Goal: Task Accomplishment & Management: Complete application form

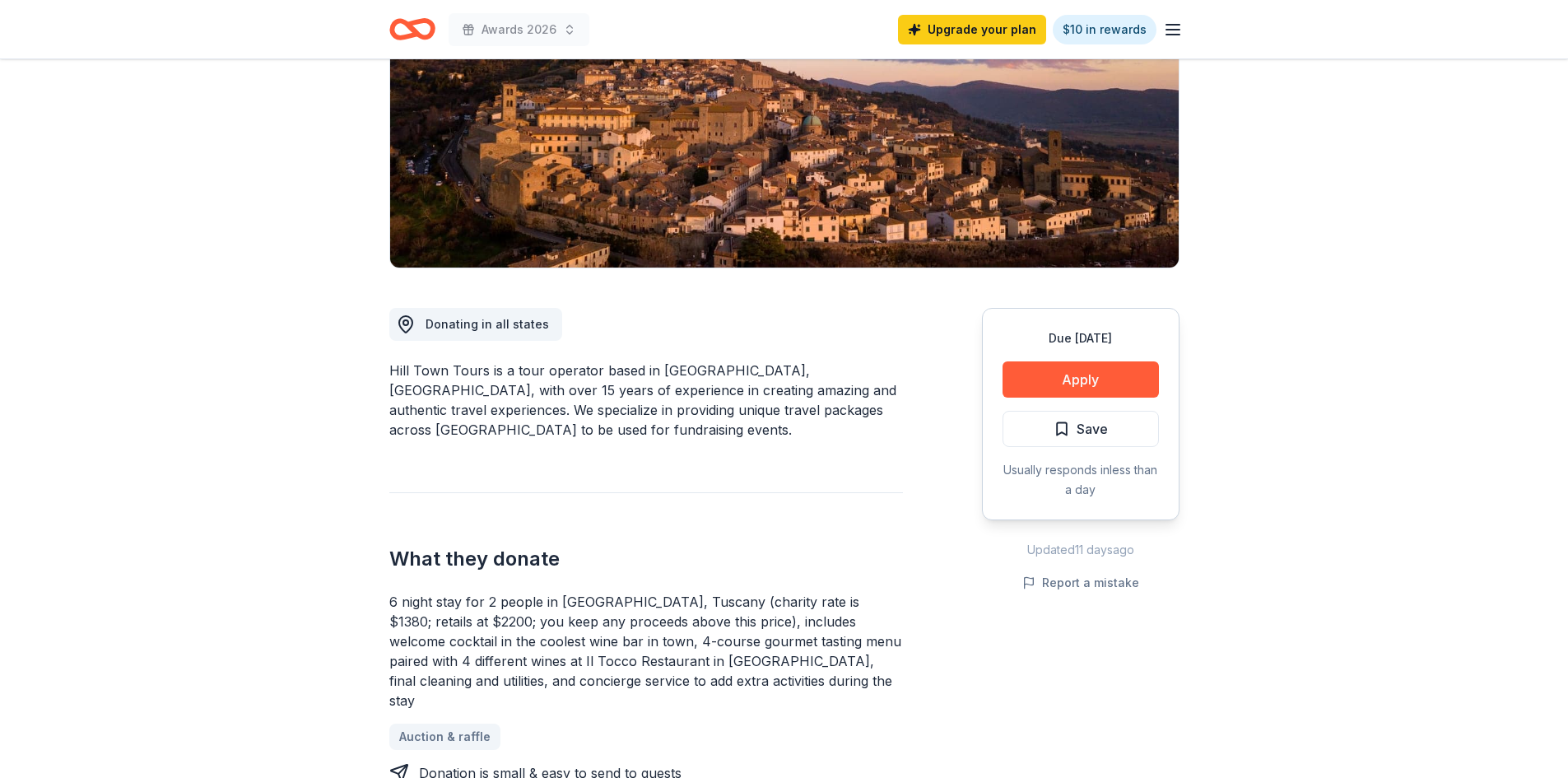
scroll to position [247, 0]
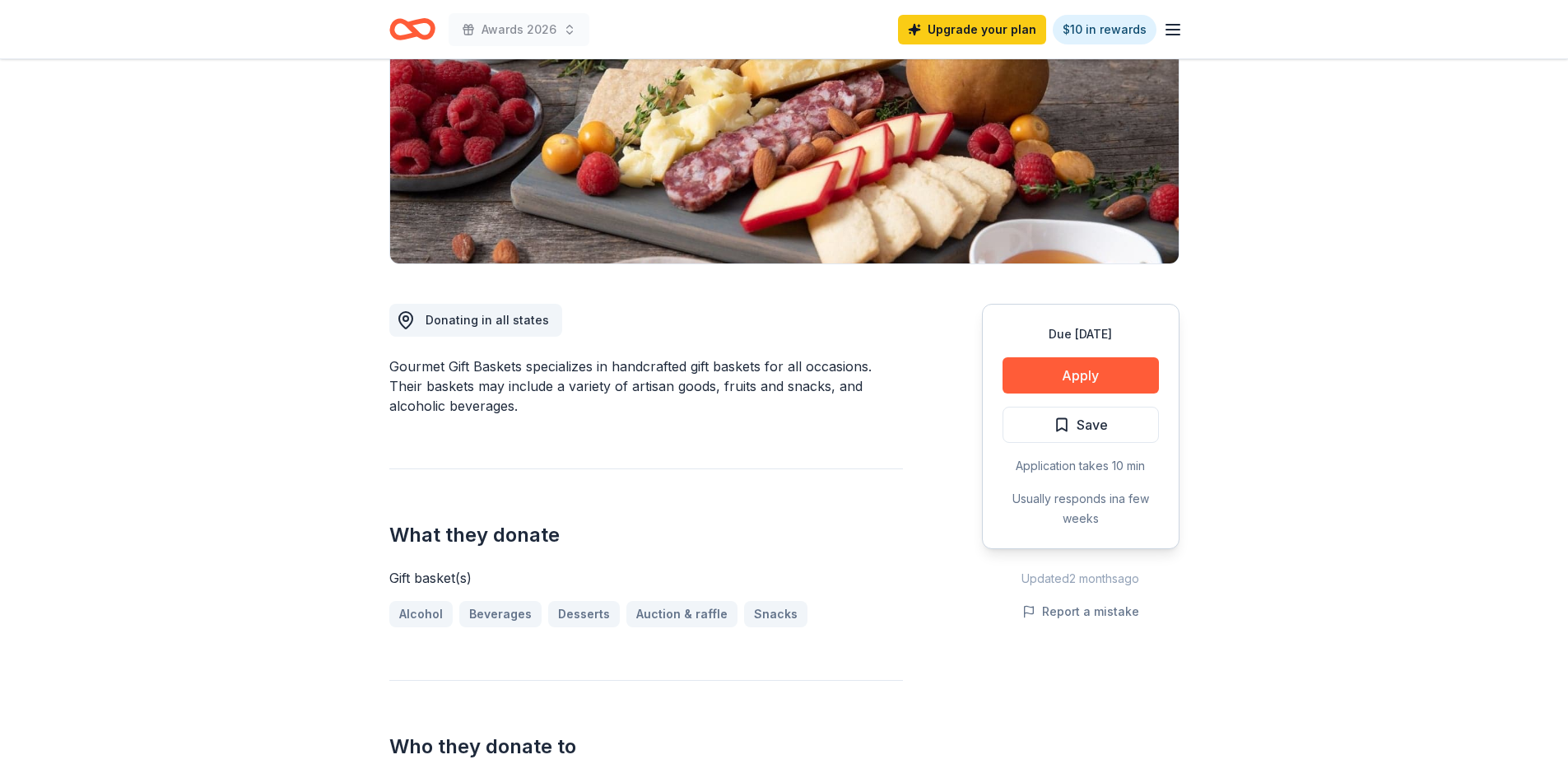
scroll to position [411, 0]
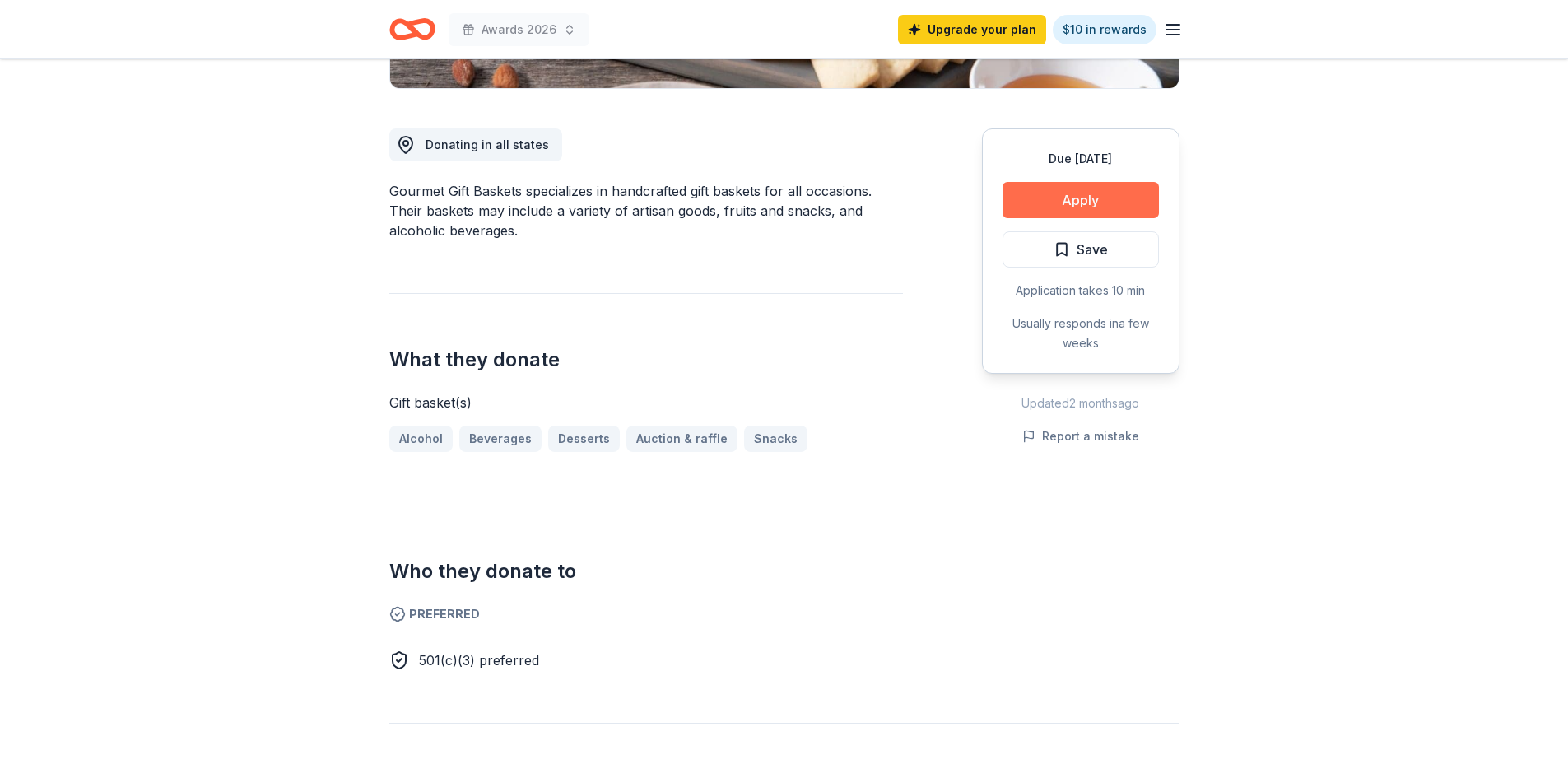
click at [1087, 208] on button "Apply" at bounding box center [1081, 200] width 157 height 36
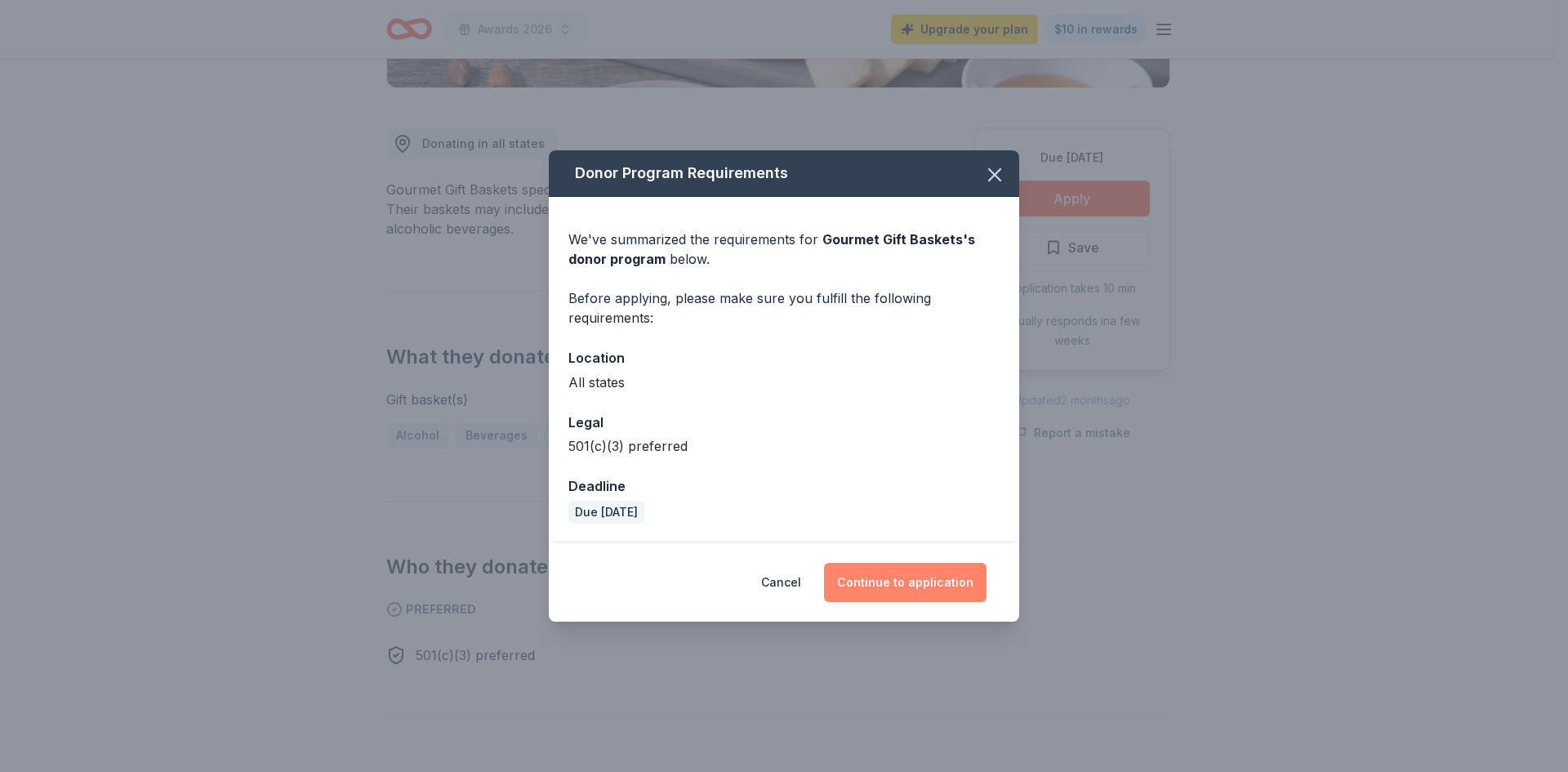
click at [898, 580] on button "Continue to application" at bounding box center [905, 582] width 163 height 39
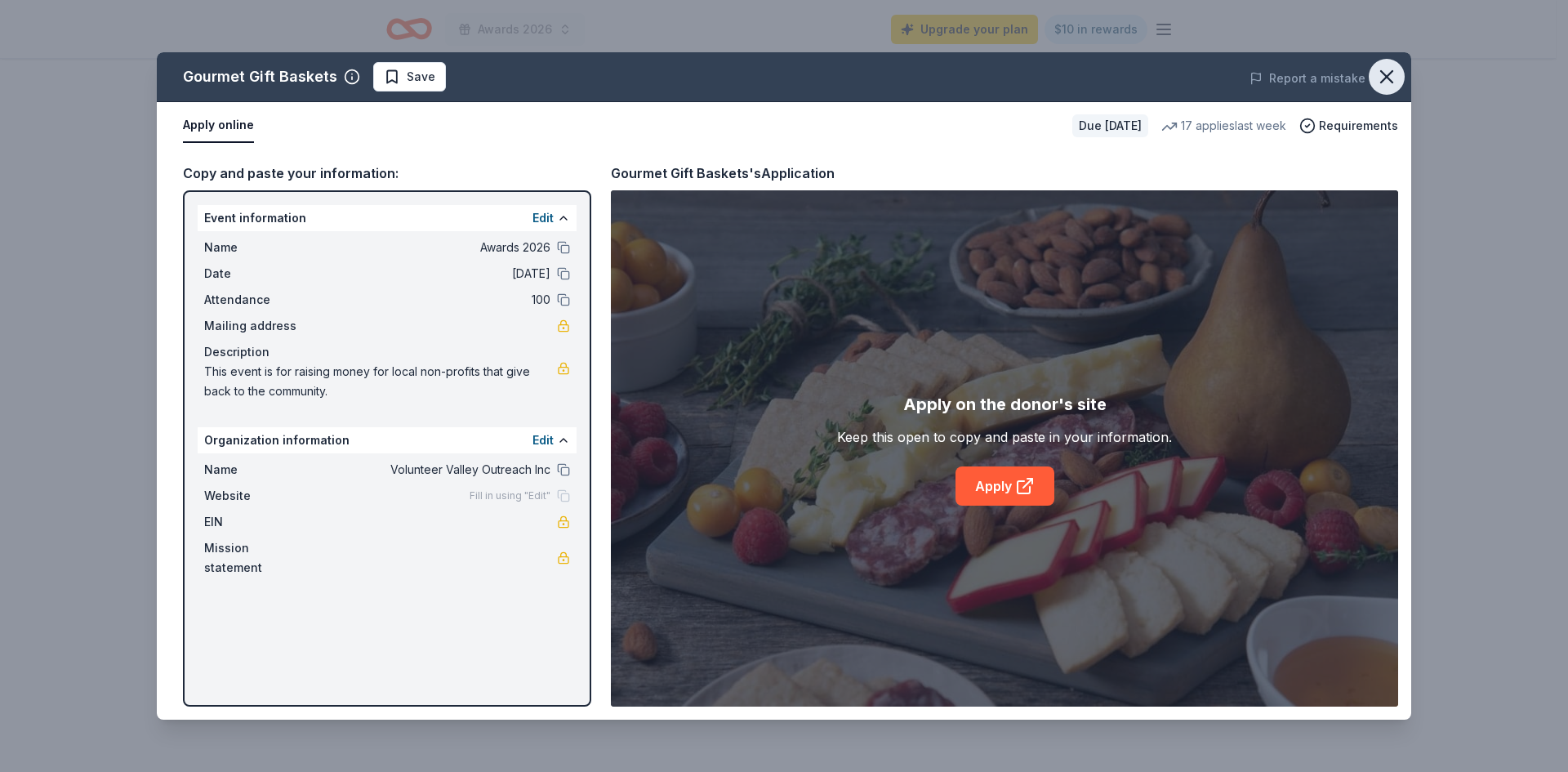
click at [1378, 81] on icon "button" at bounding box center [1386, 77] width 23 height 23
